Goal: Task Accomplishment & Management: Complete application form

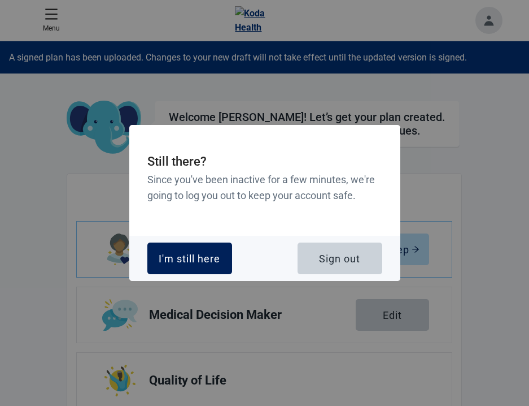
click at [194, 266] on button "I'm still here" at bounding box center [189, 258] width 85 height 32
click at [190, 263] on div "I'm still here" at bounding box center [190, 258] width 62 height 11
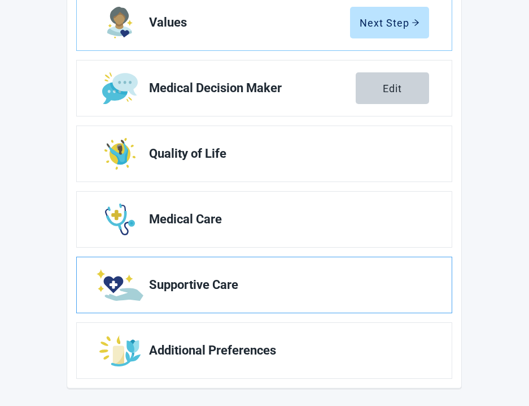
scroll to position [227, 0]
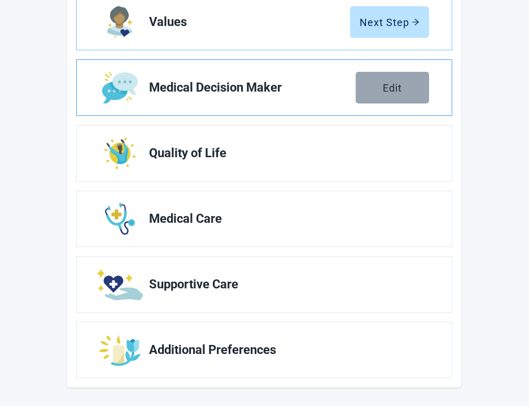
click at [385, 96] on button "Edit" at bounding box center [392, 88] width 73 height 32
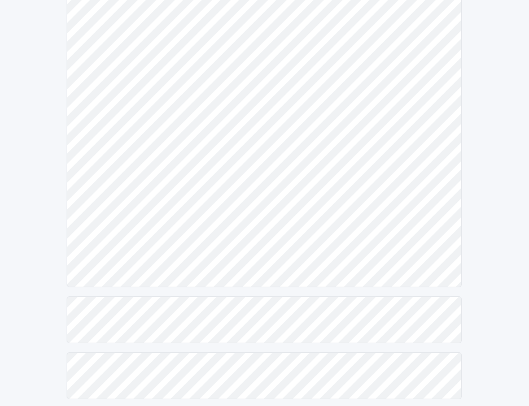
scroll to position [433, 0]
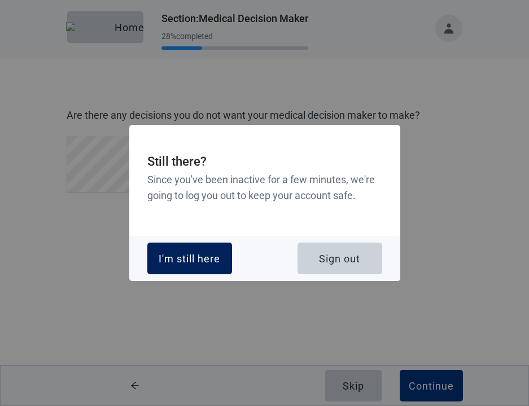
click at [229, 250] on button "I'm still here" at bounding box center [189, 258] width 85 height 32
click at [480, 276] on div "Still there? Since you've been inactive for a few minutes, we're going to log y…" at bounding box center [264, 203] width 529 height 406
click at [181, 259] on div "I'm still here" at bounding box center [190, 258] width 62 height 11
